Goal: Transaction & Acquisition: Purchase product/service

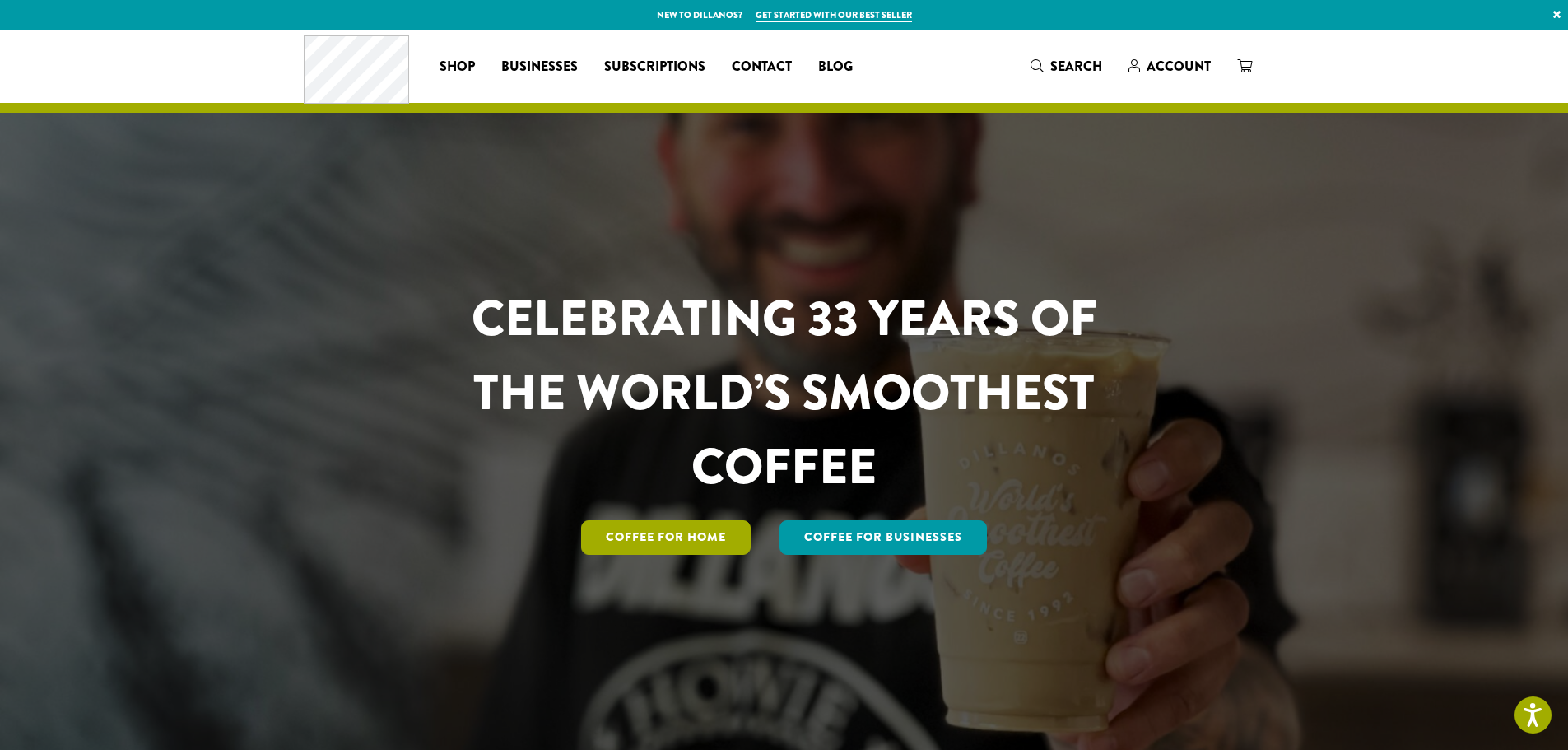
click at [644, 526] on link "Coffee for Home" at bounding box center [666, 537] width 169 height 34
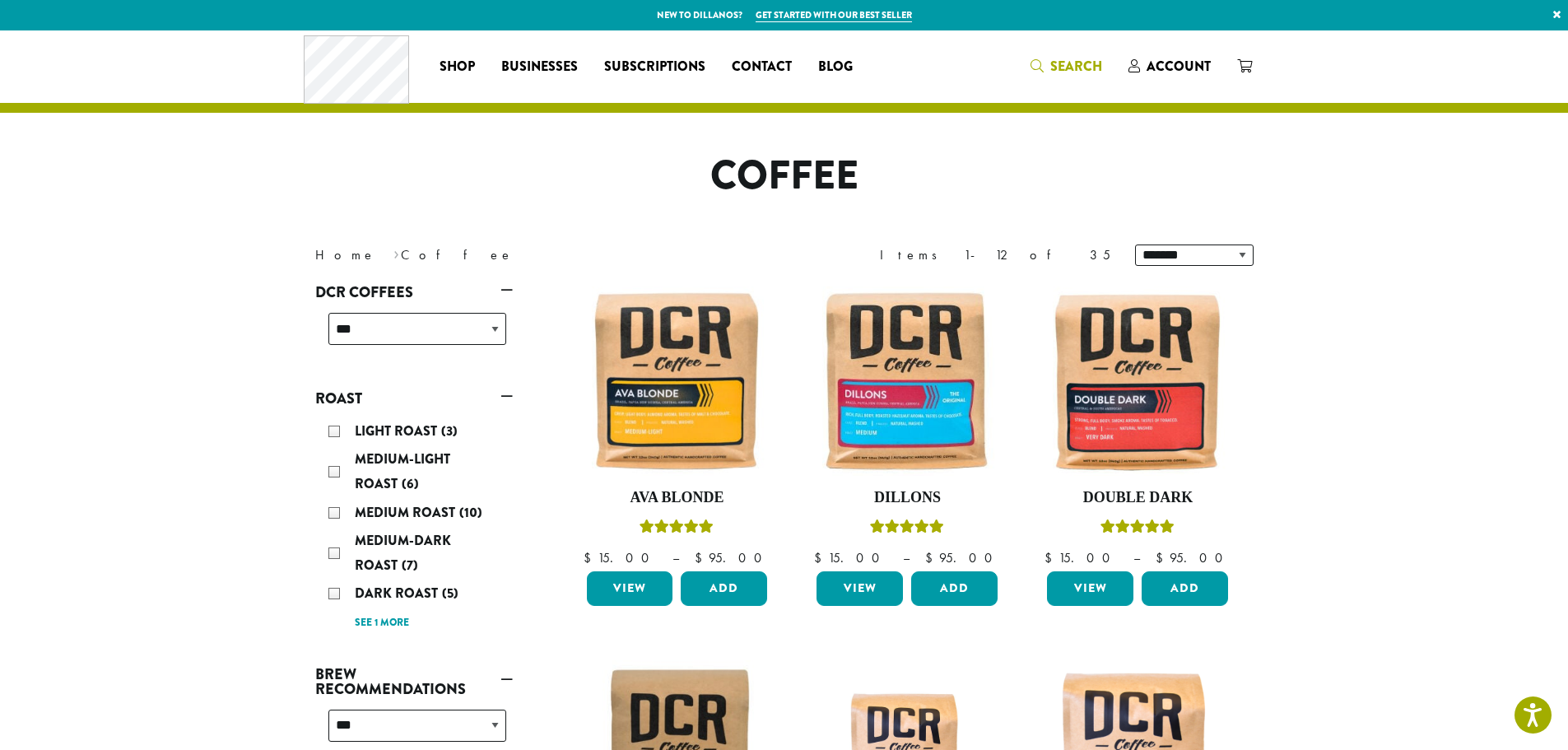
click at [1062, 76] on span "Search" at bounding box center [1066, 67] width 72 height 21
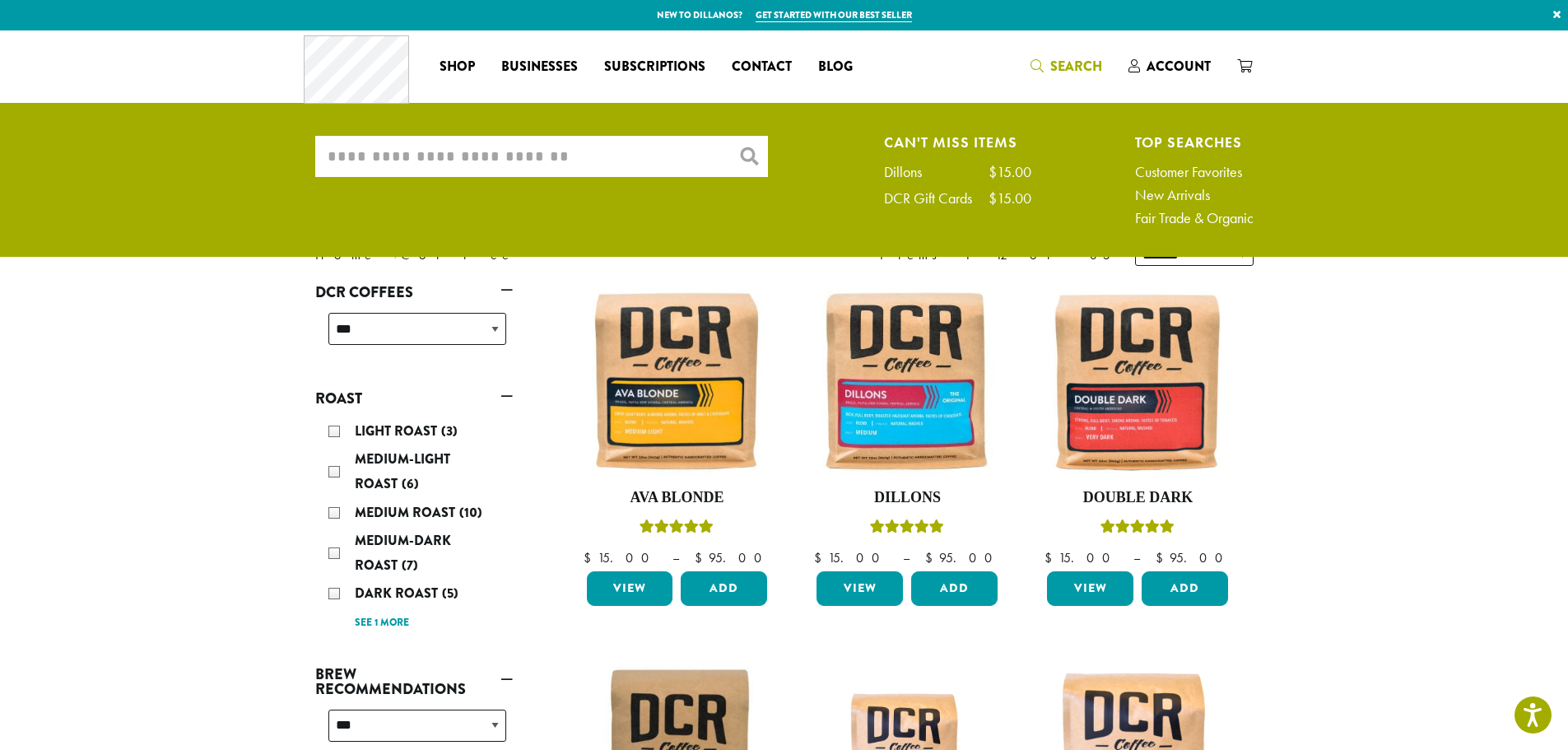
click at [568, 155] on input "What are you searching for?" at bounding box center [542, 157] width 453 height 41
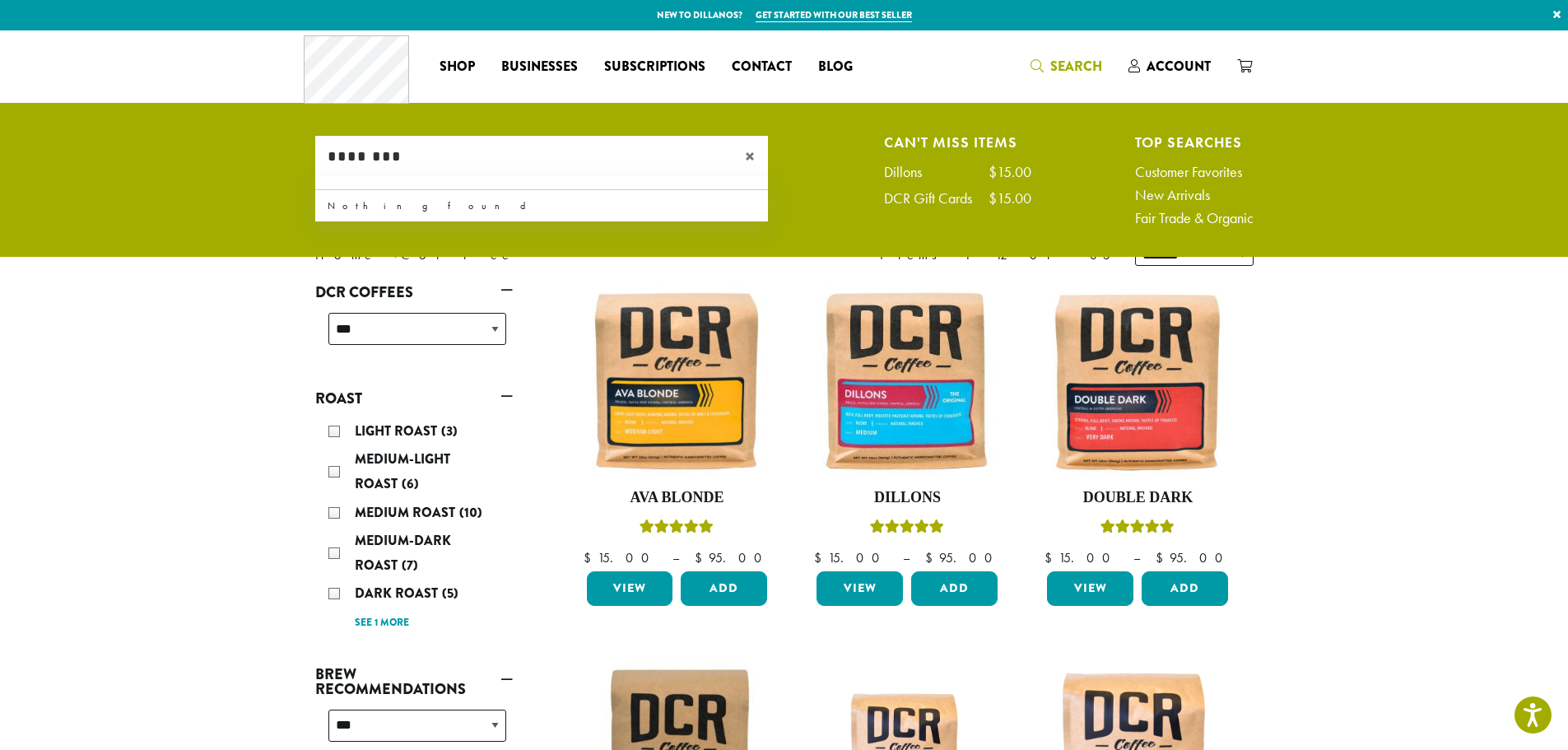
type input "********"
click at [739, 161] on div "×" at bounding box center [752, 157] width 32 height 41
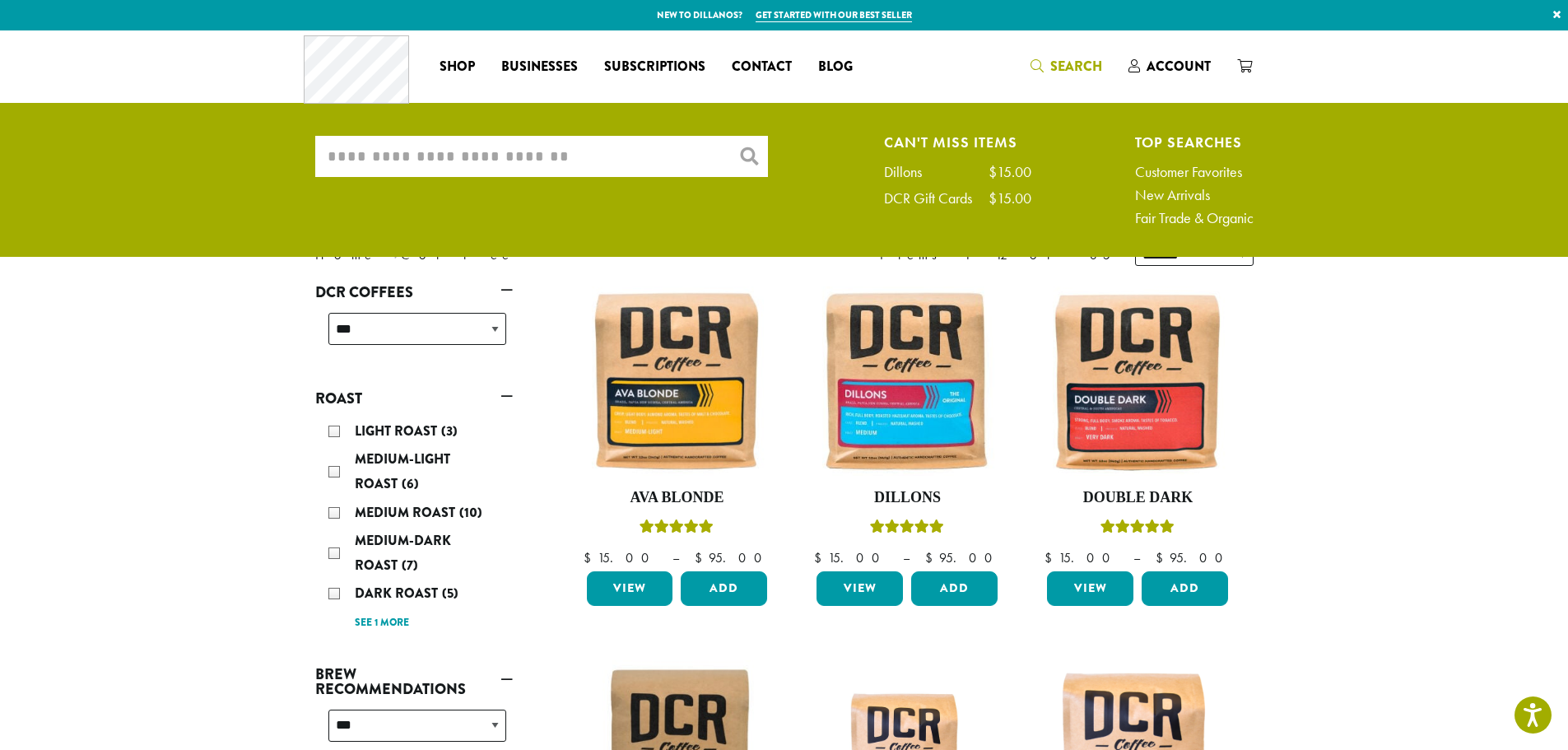
click at [668, 242] on ul "What are you searching for? × Can't Miss Items Dillons $15.00 DCR Gift Cards $1…" at bounding box center [784, 184] width 1568 height 144
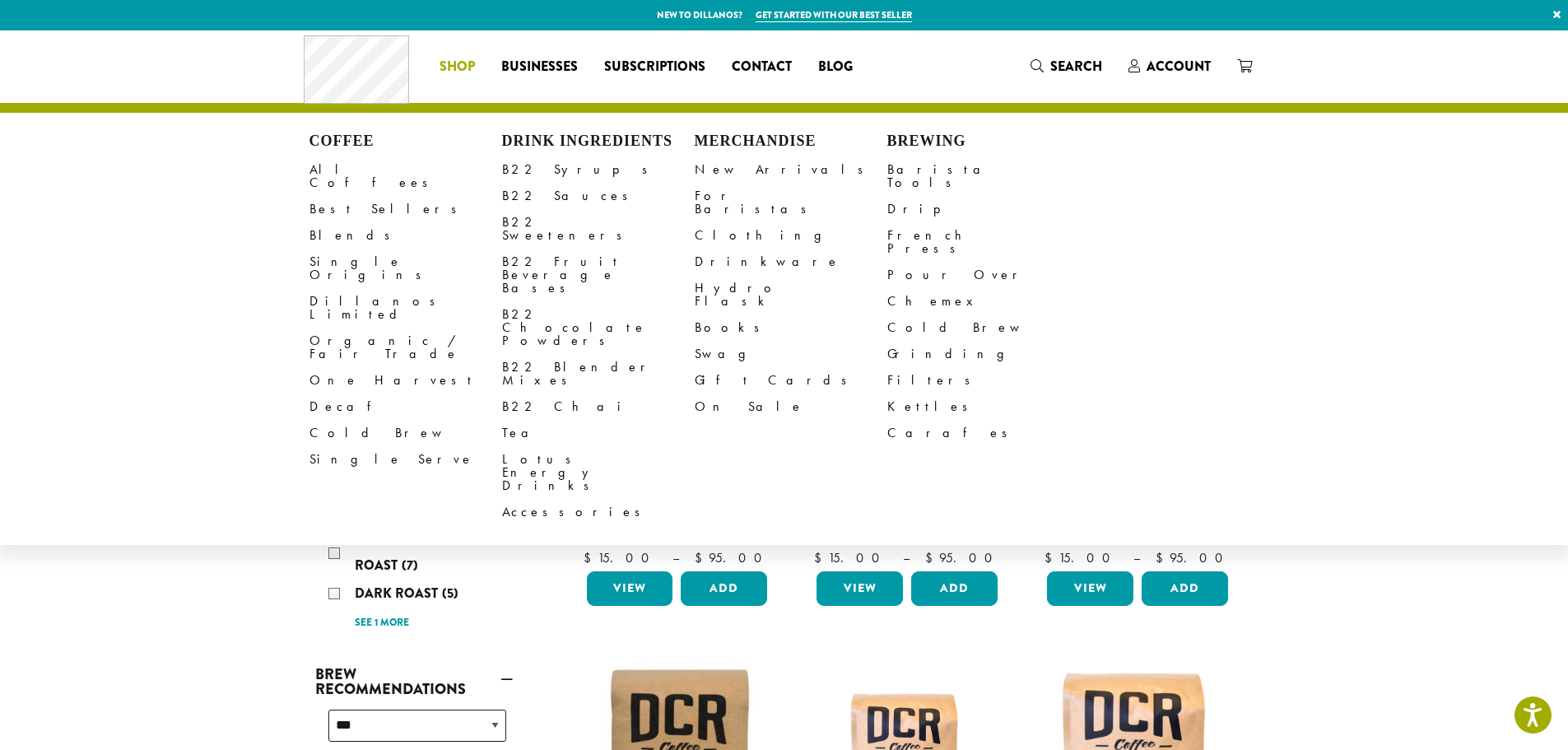
click at [454, 63] on span "Shop" at bounding box center [457, 67] width 35 height 21
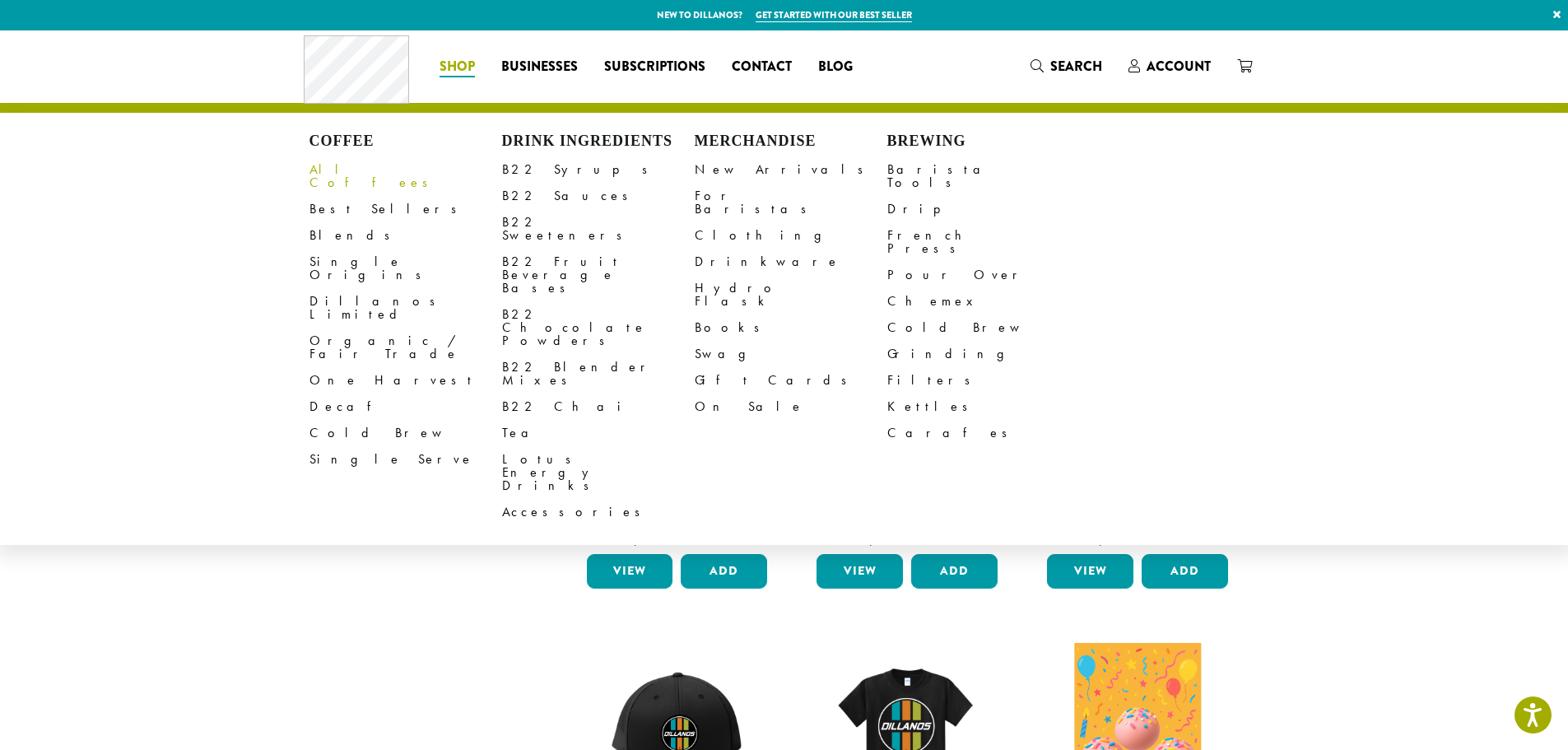
click at [358, 168] on link "All Coffees" at bounding box center [406, 176] width 193 height 39
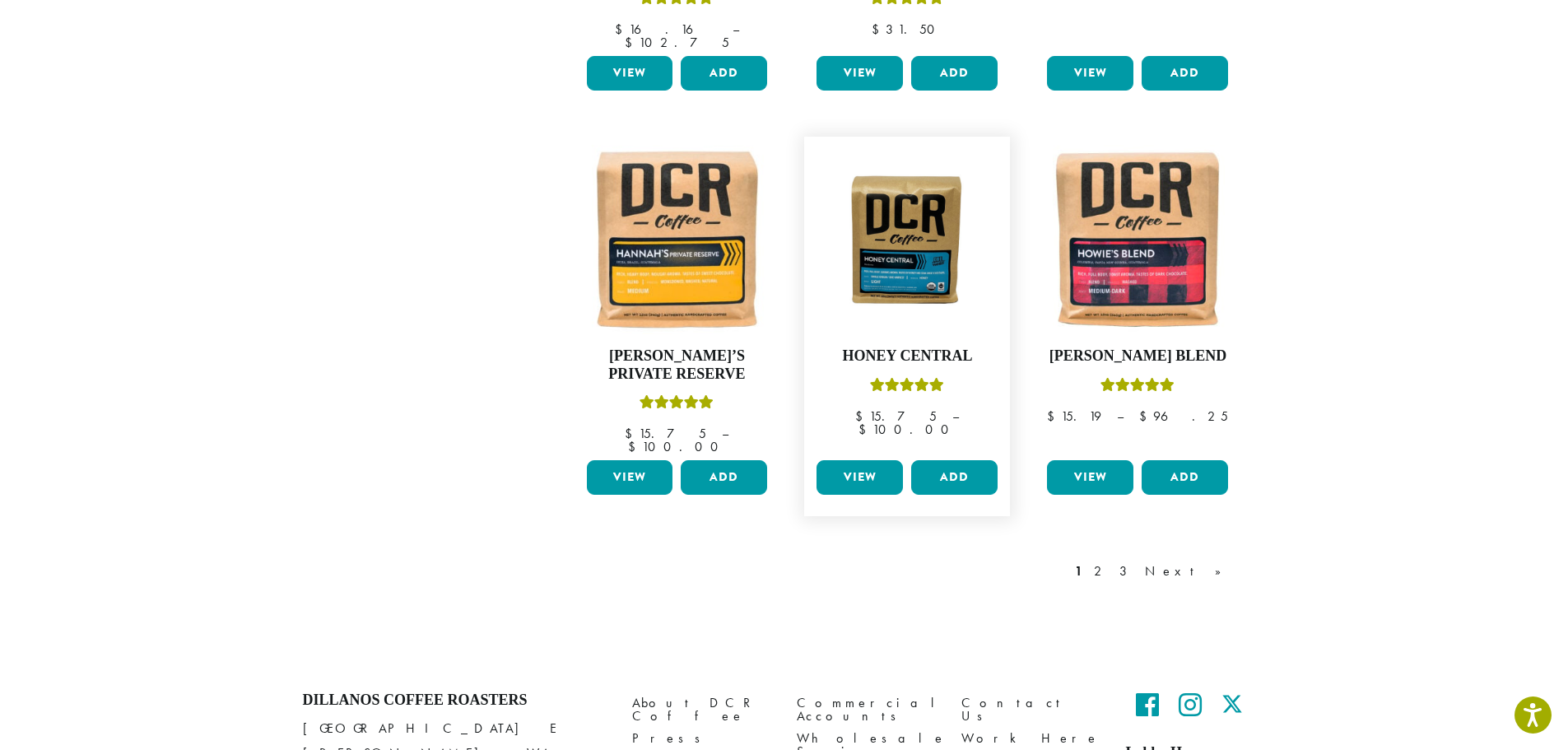
scroll to position [1318, 0]
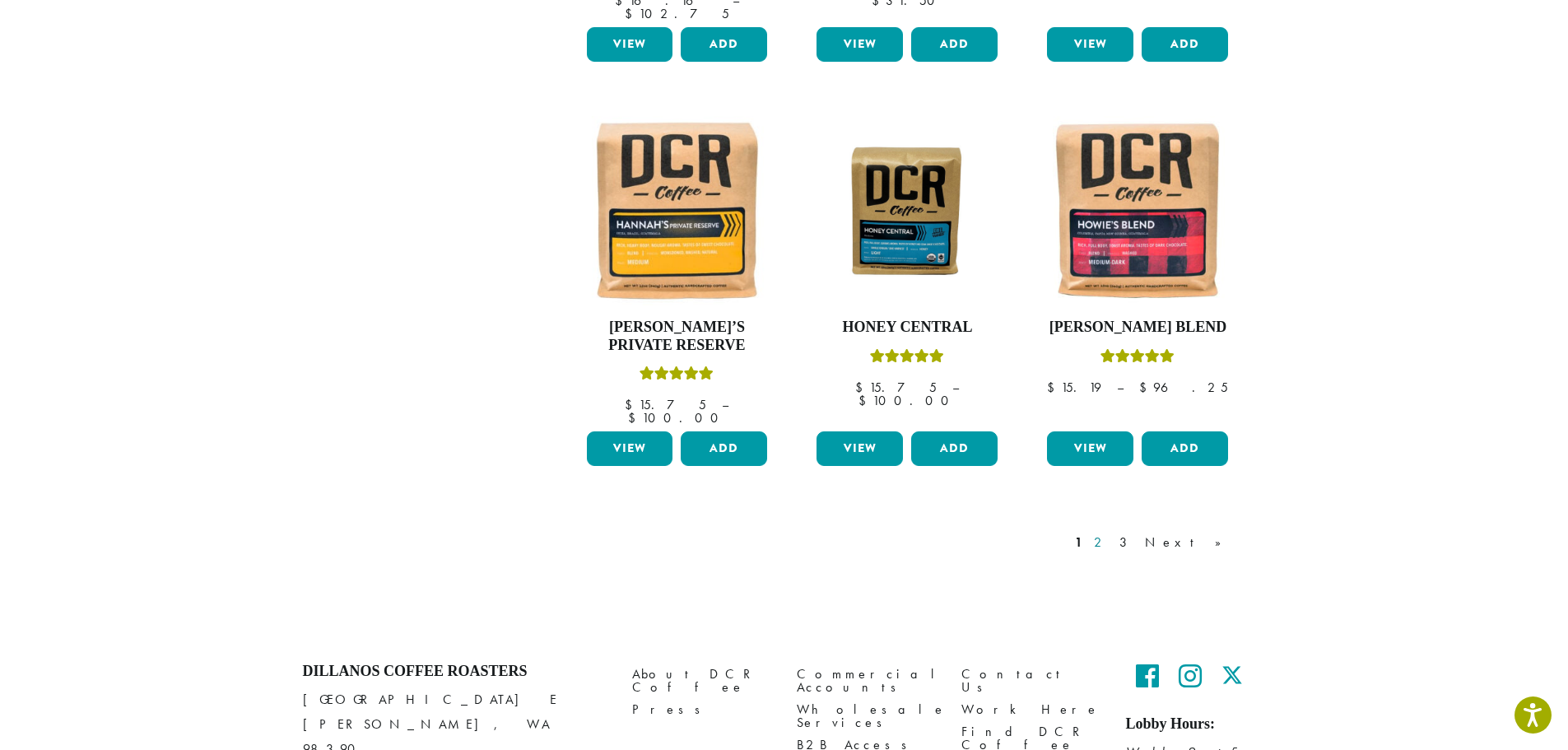
click at [1111, 533] on link "2" at bounding box center [1100, 543] width 21 height 20
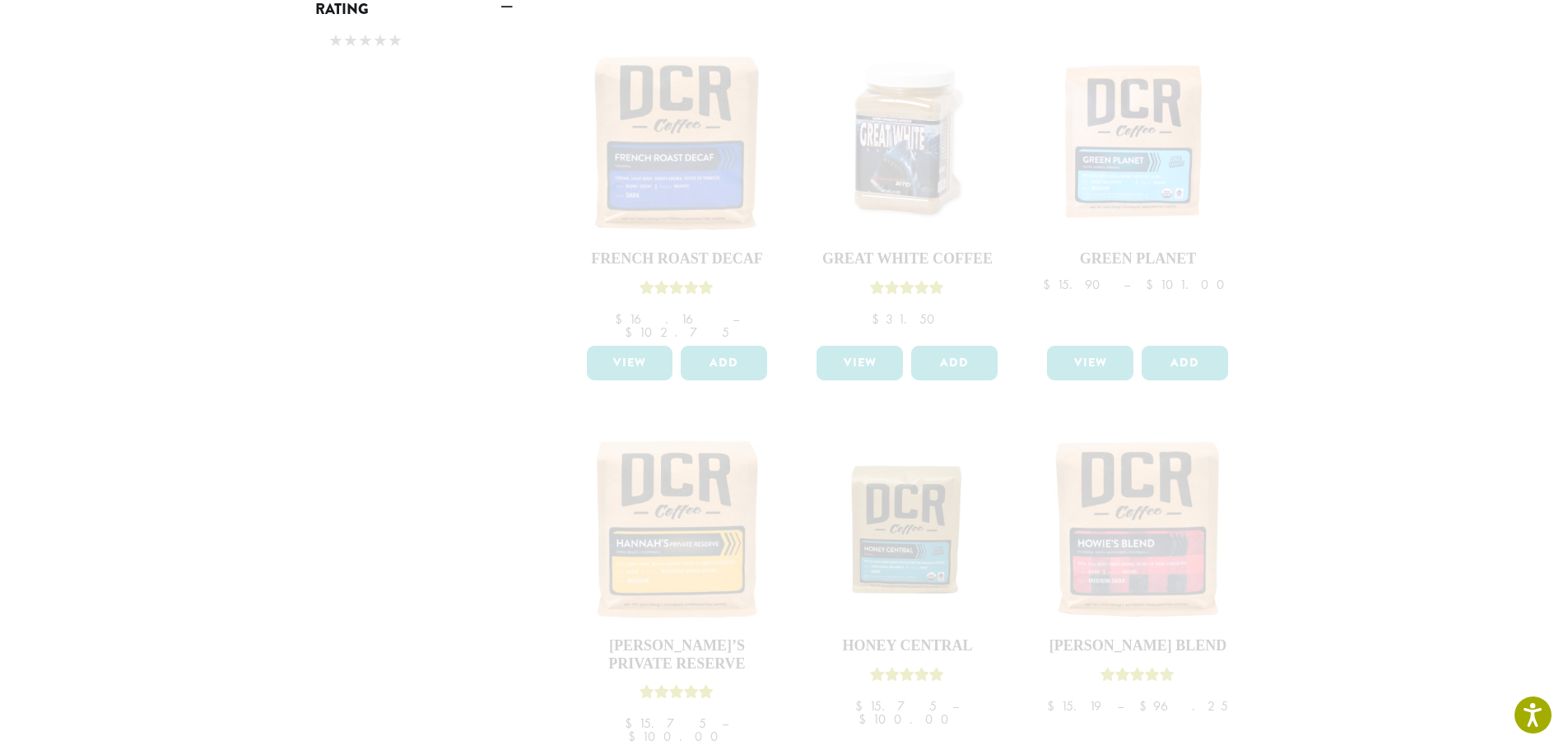
scroll to position [1235, 0]
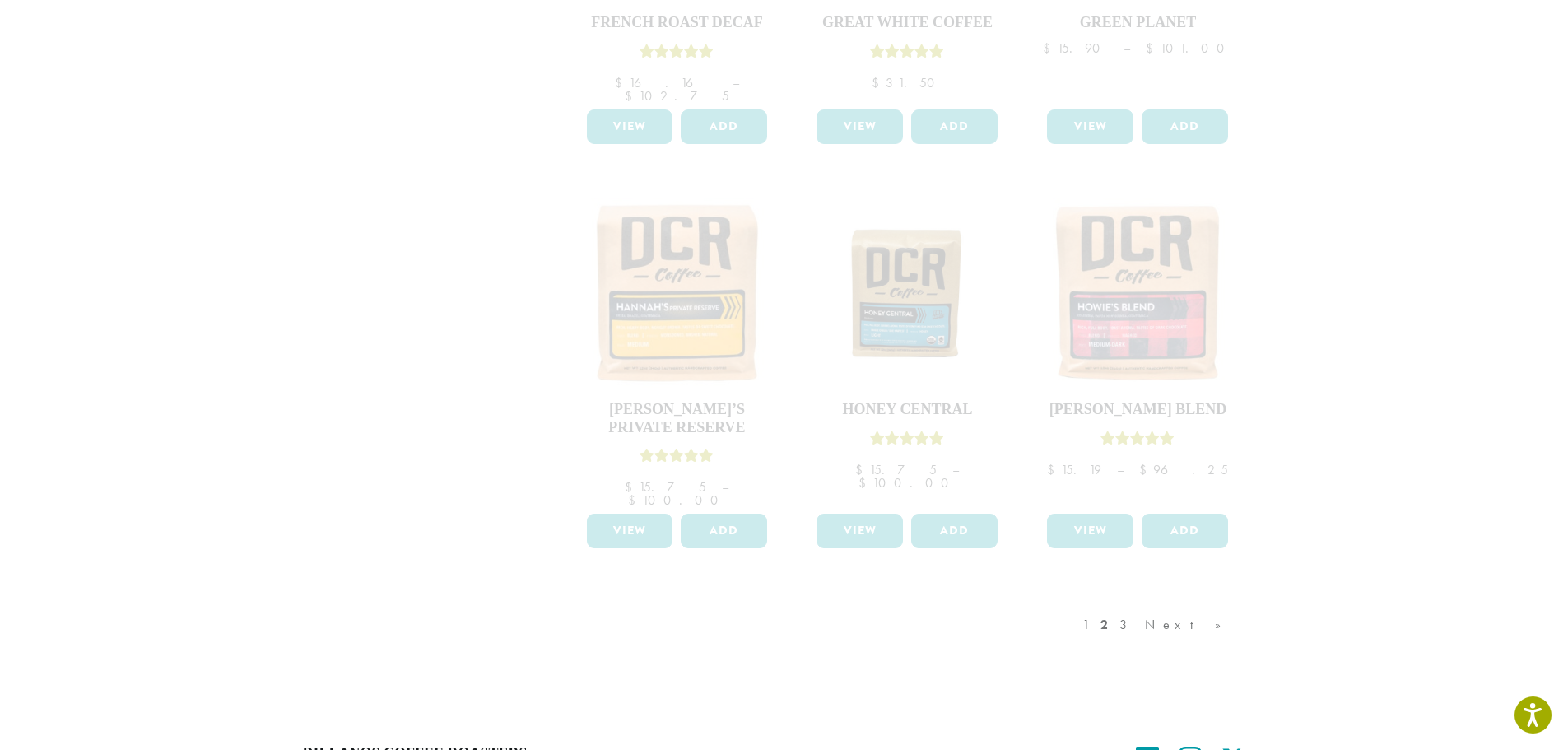
click at [1164, 603] on div "1 2 3 Next »" at bounding box center [1159, 642] width 163 height 78
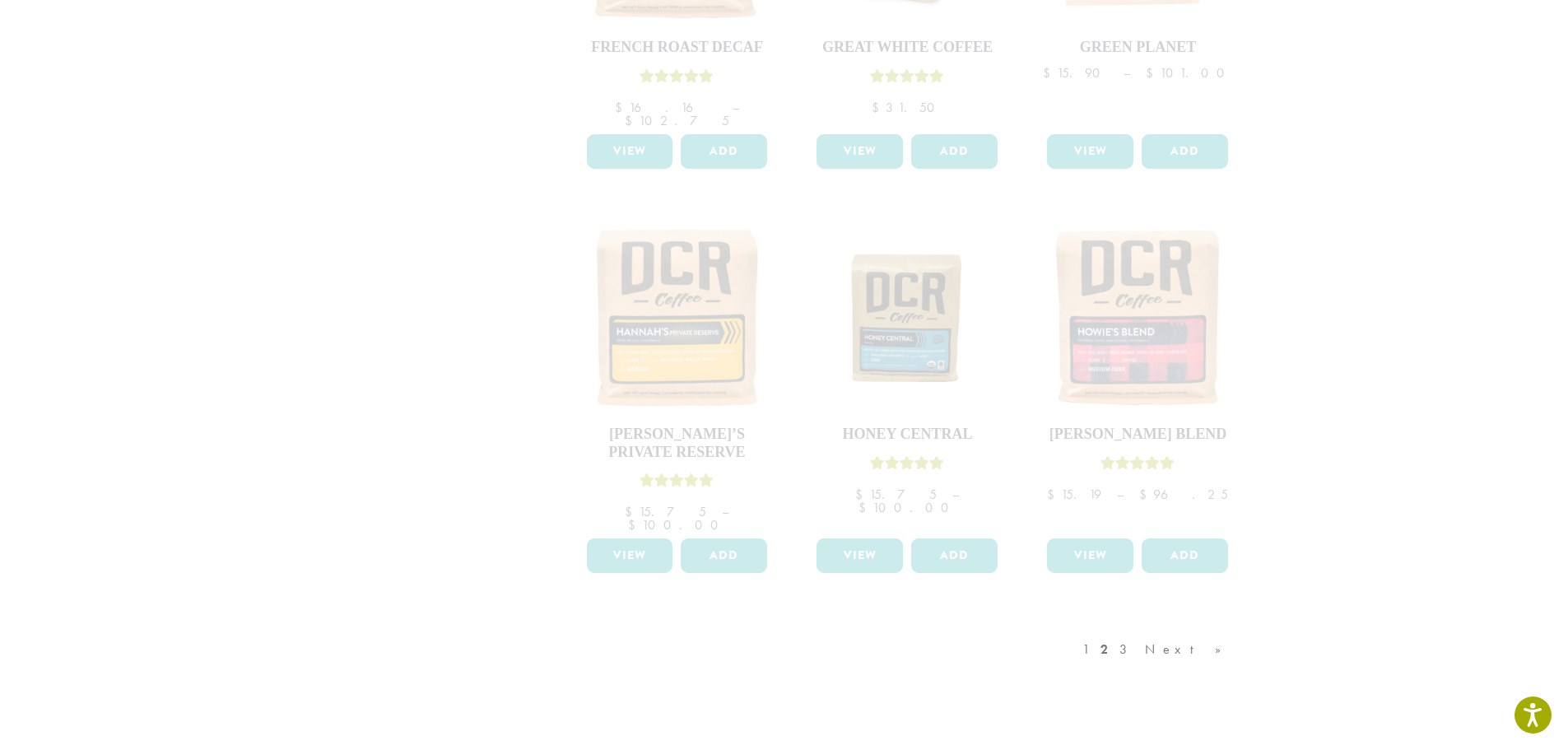
scroll to position [1376, 0]
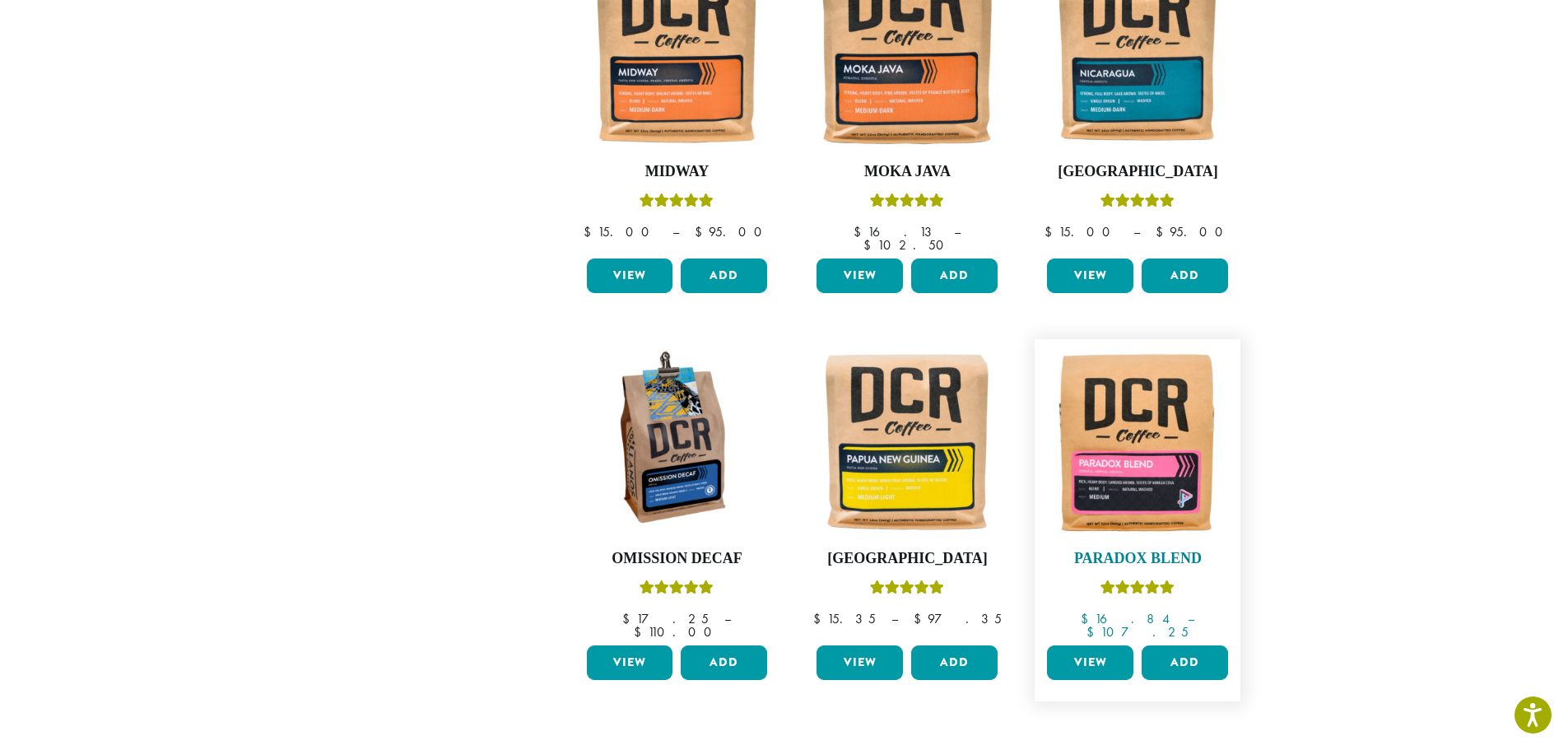
scroll to position [1276, 0]
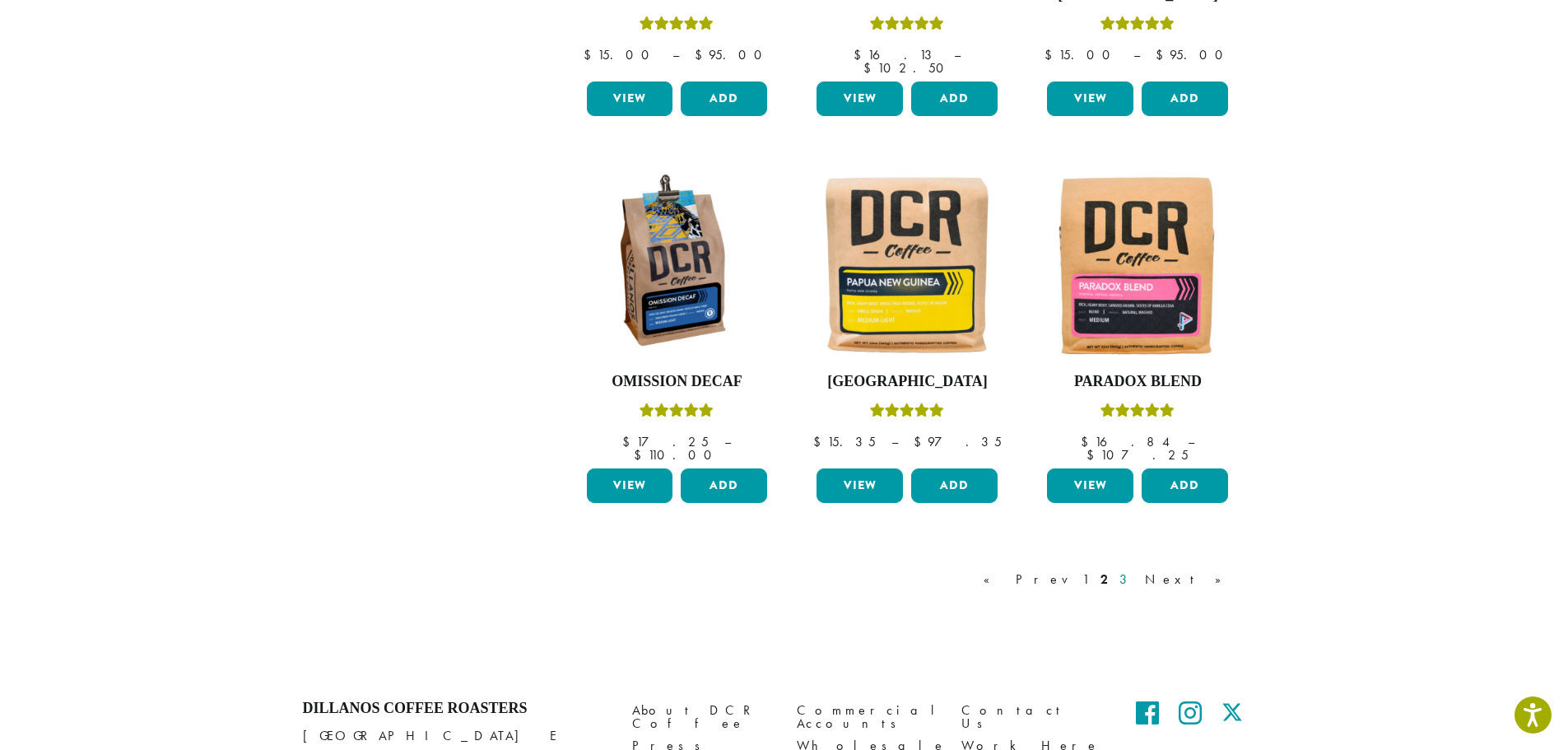
click at [1137, 570] on link "3" at bounding box center [1126, 580] width 21 height 20
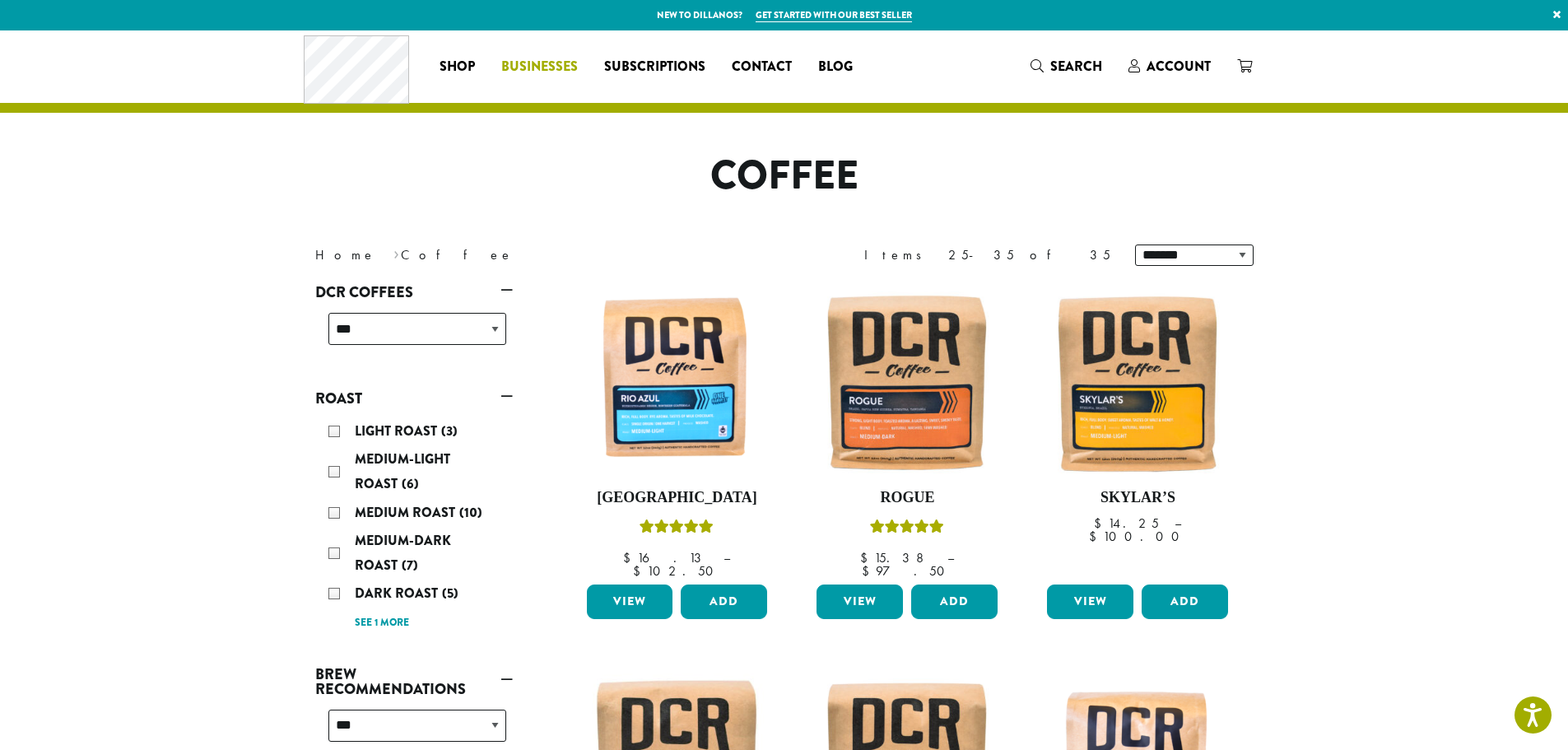
click at [537, 60] on span "Businesses" at bounding box center [540, 67] width 77 height 21
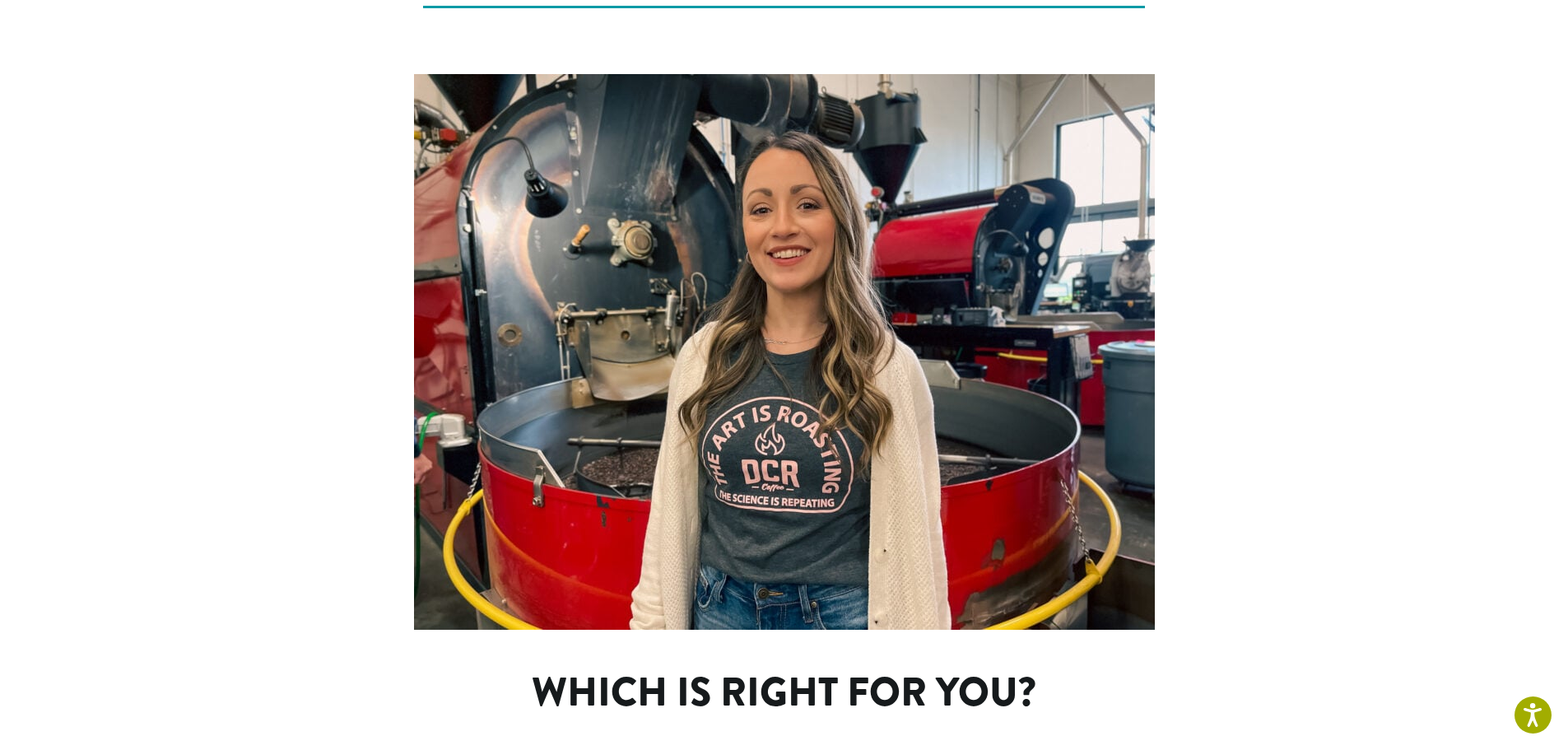
scroll to position [824, 0]
